Goal: Check status

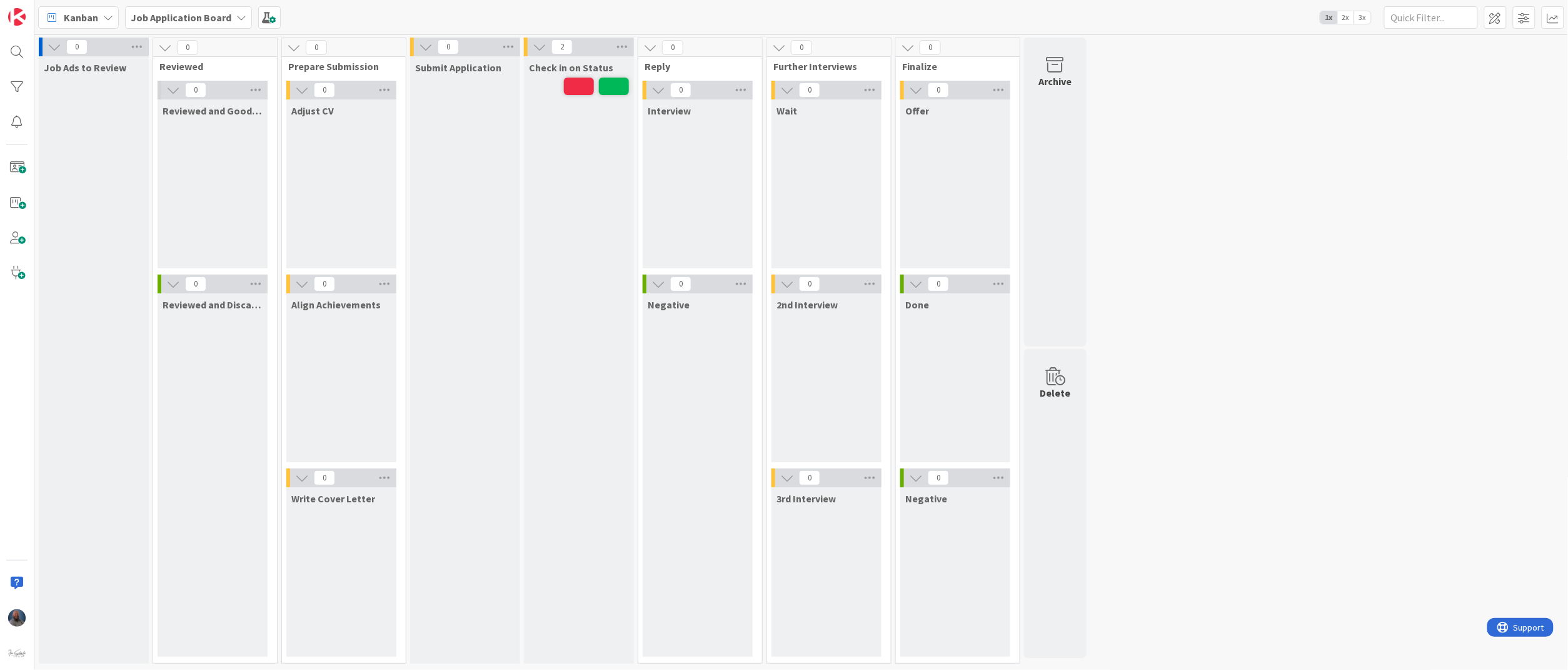
click at [524, 267] on div "Check in on Status" at bounding box center [578, 360] width 110 height 607
click at [1346, 12] on span "2x" at bounding box center [1345, 17] width 16 height 12
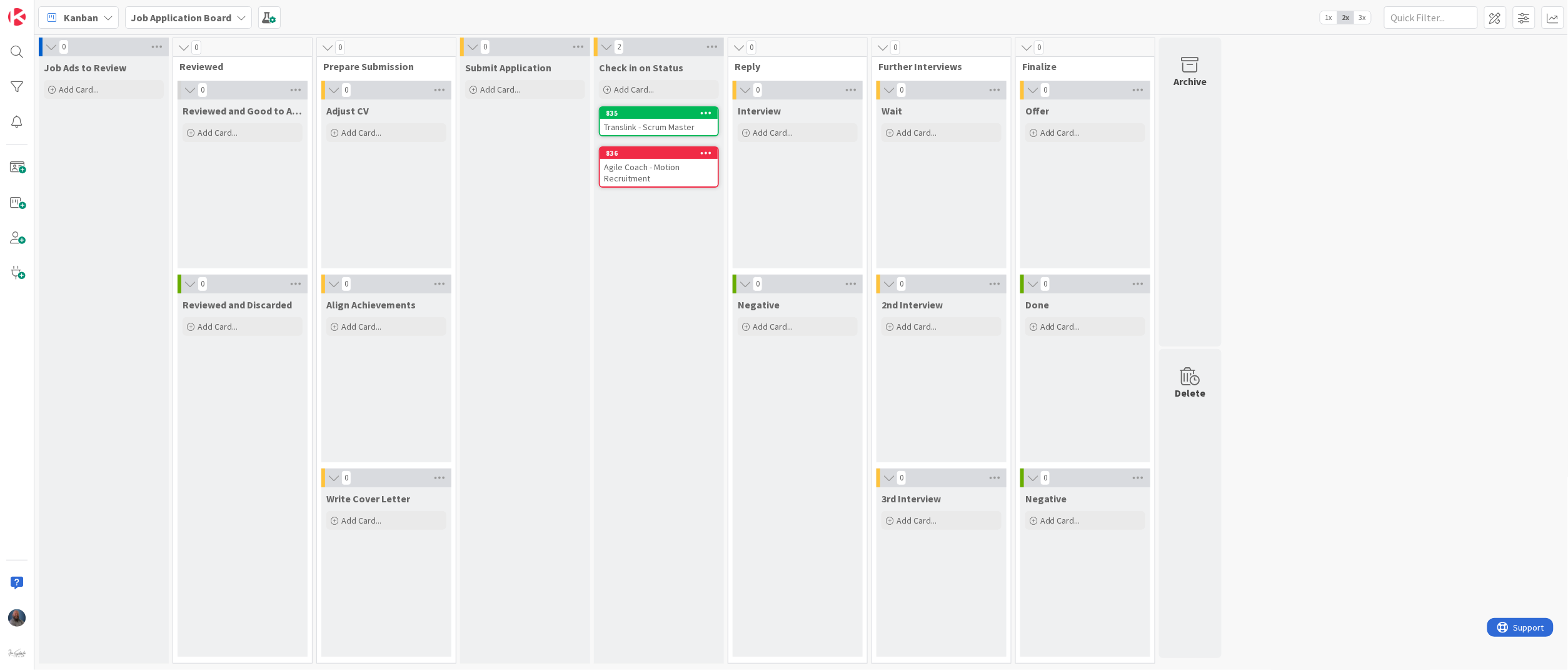
click at [1328, 18] on span "1x" at bounding box center [1328, 17] width 16 height 12
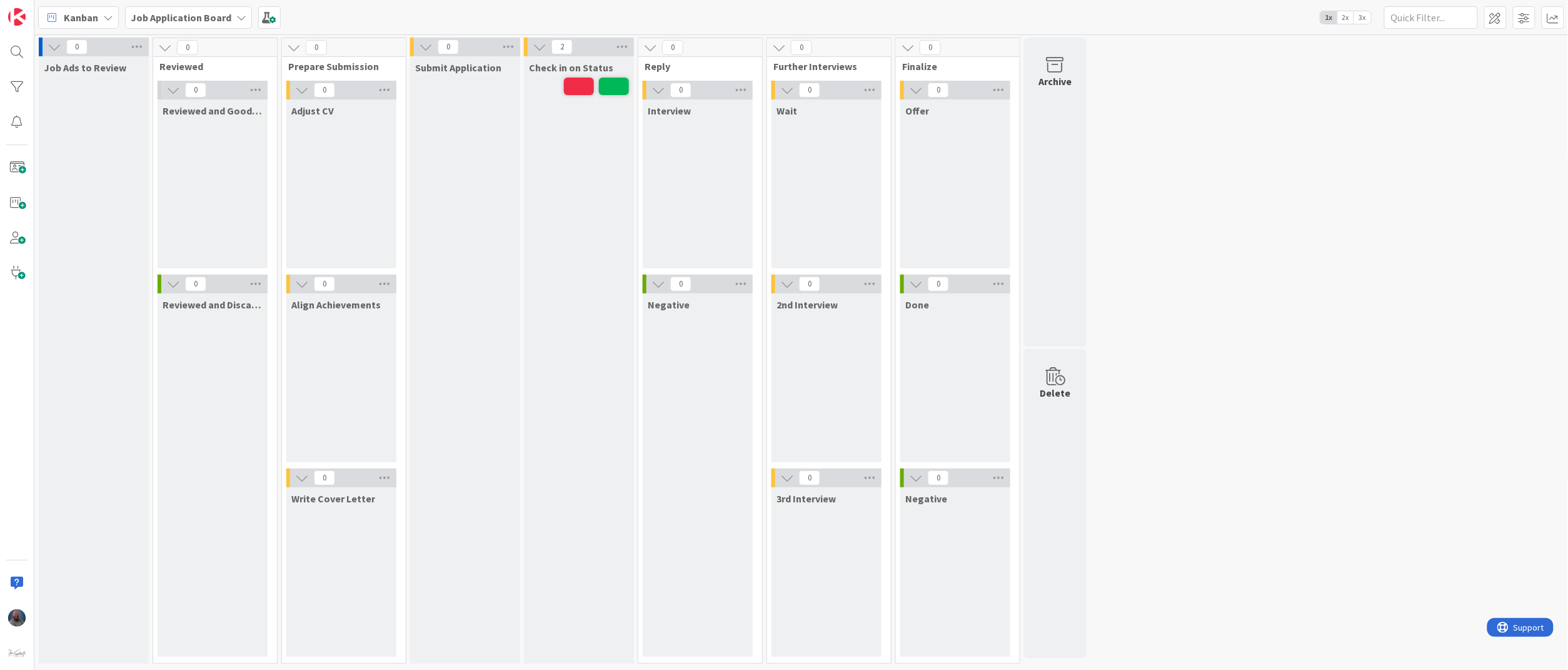
click at [1361, 23] on div "1x 2x 3x" at bounding box center [1345, 17] width 52 height 14
click at [1368, 14] on span "3x" at bounding box center [1362, 17] width 16 height 12
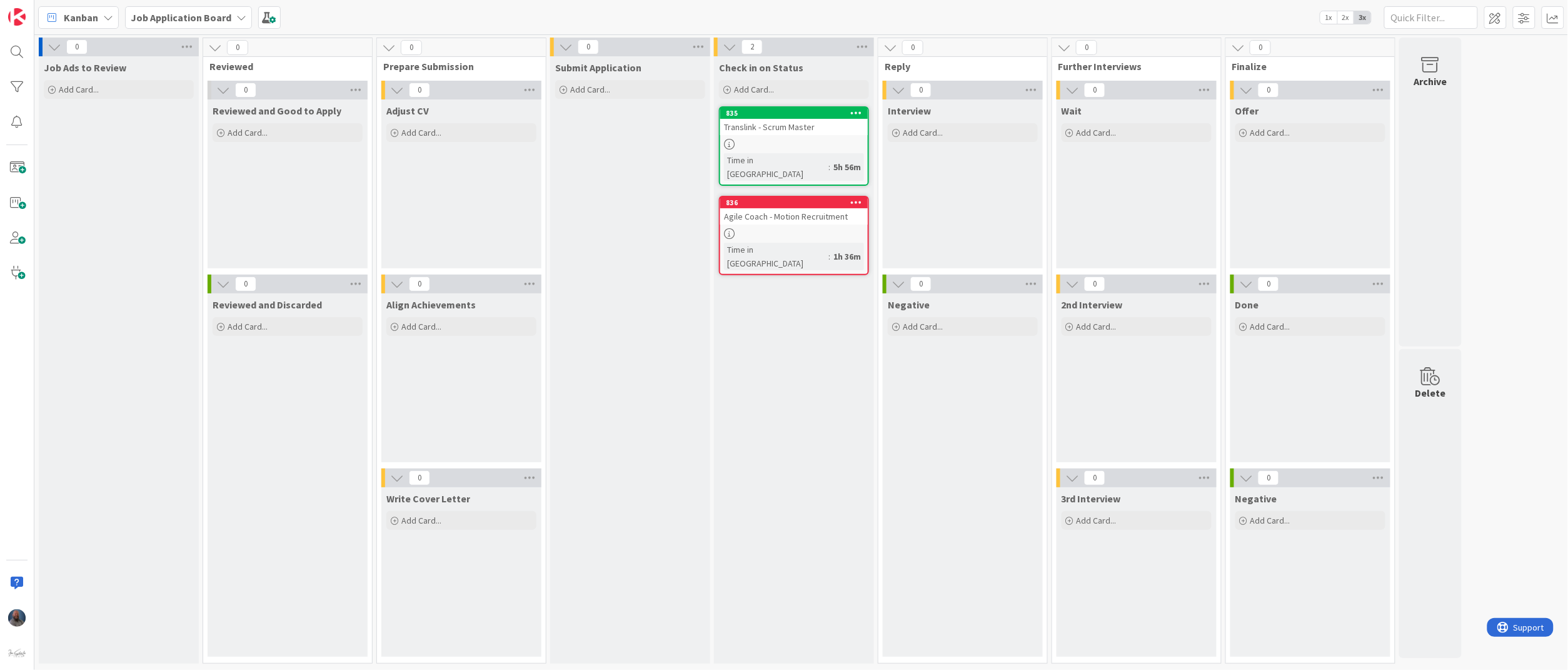
click at [120, 141] on div "Job Ads to Review Add Card..." at bounding box center [119, 360] width 160 height 607
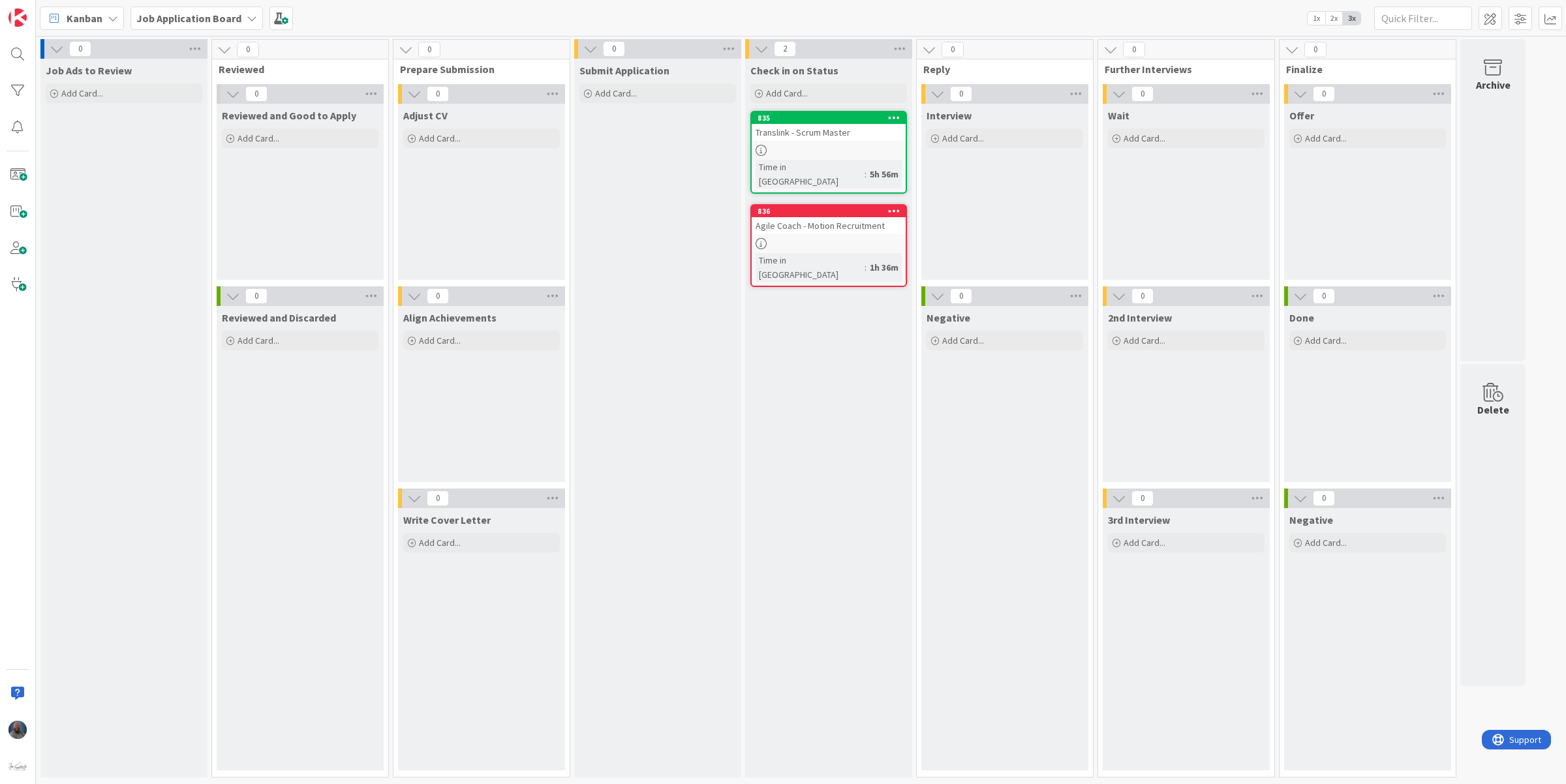
click at [1336, 15] on span "2x" at bounding box center [1334, 18] width 17 height 13
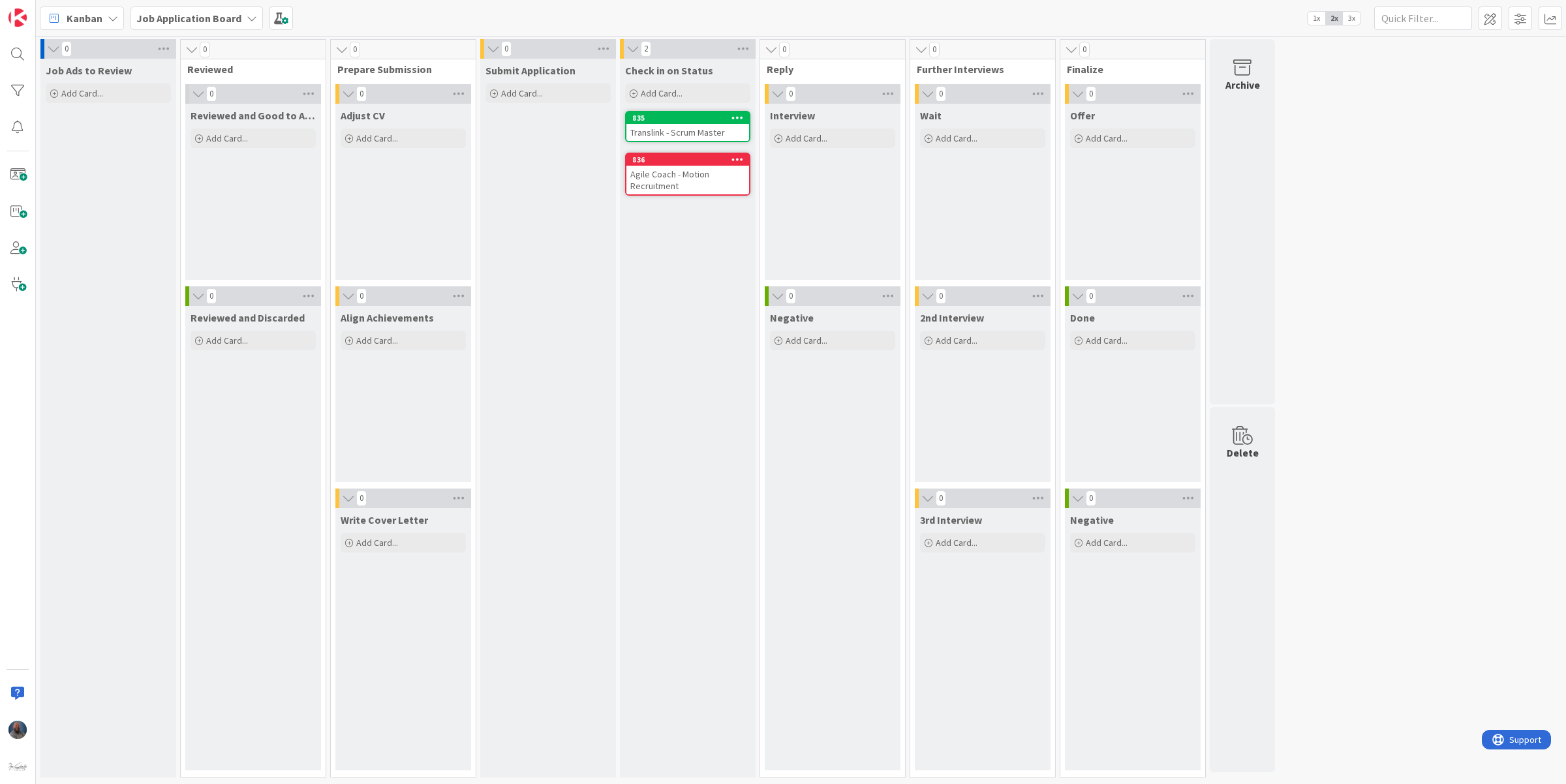
click at [1319, 16] on span "1x" at bounding box center [1316, 18] width 17 height 13
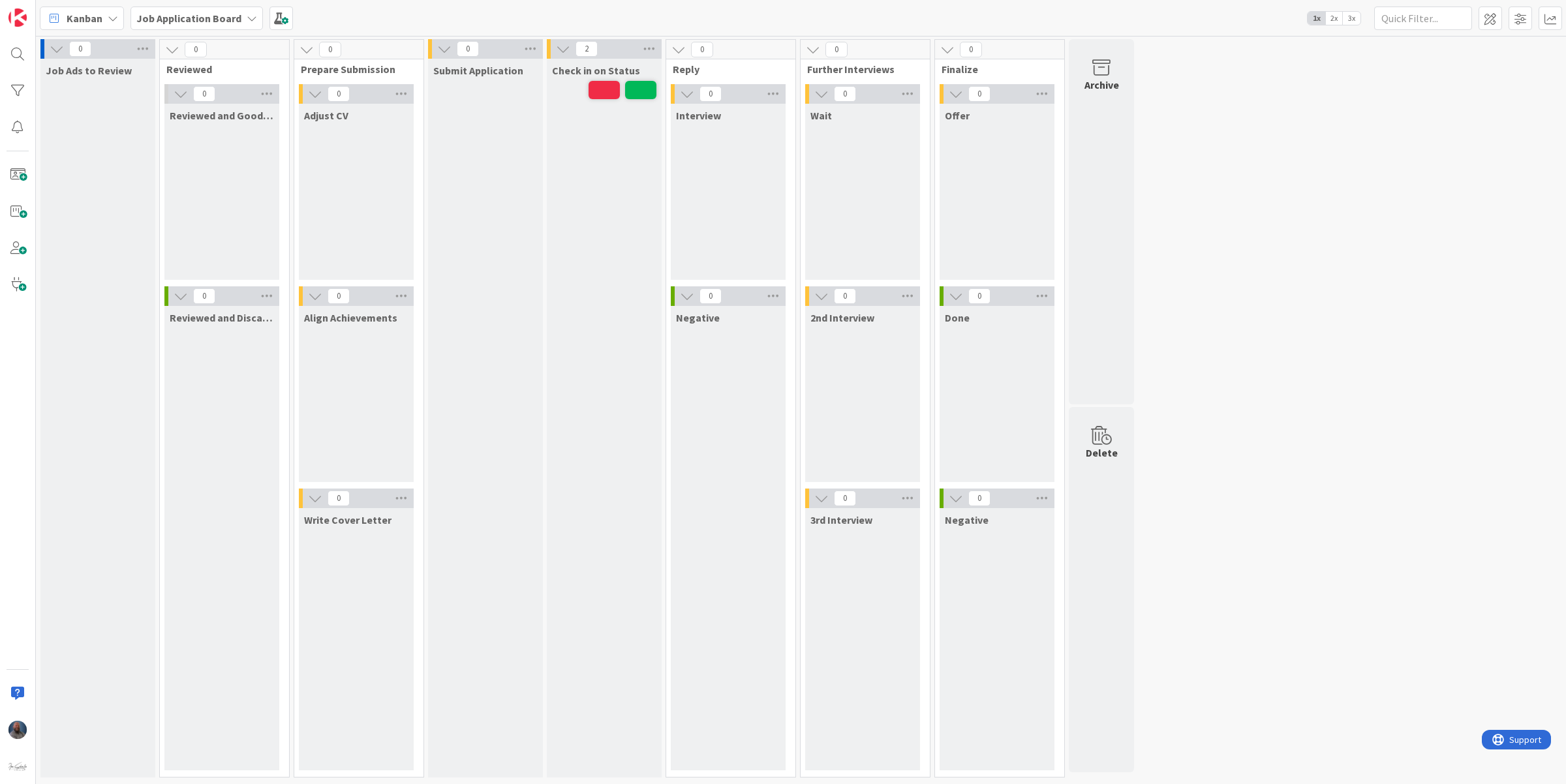
click at [1229, 552] on div "0 Job Ads to Review 0 Reviewed 0 Reviewed and Good to Apply 0 Reviewed and Disc…" at bounding box center [801, 411] width 1525 height 744
click at [1332, 236] on div "0 Job Ads to Review 0 Reviewed 0 Reviewed and Good to Apply 0 Reviewed and Disc…" at bounding box center [801, 411] width 1525 height 744
